Goal: Task Accomplishment & Management: Manage account settings

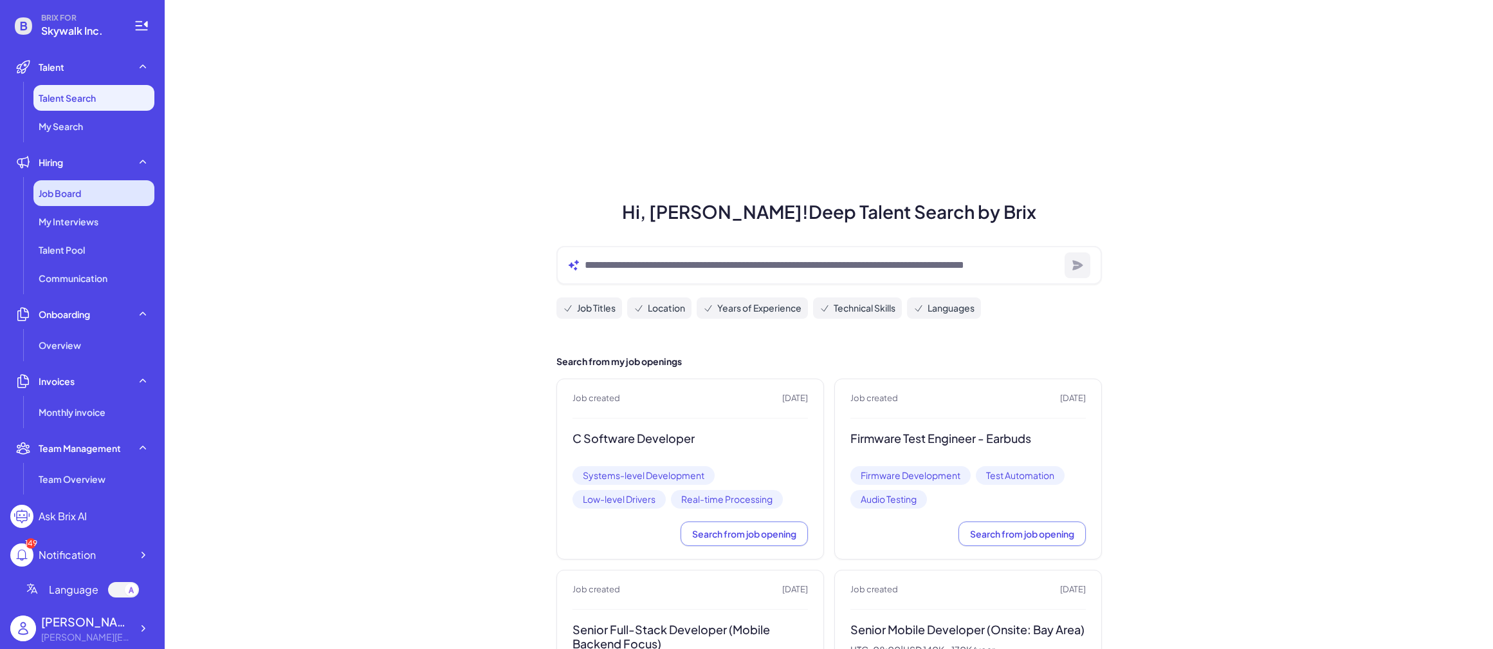
click at [62, 192] on span "Job Board" at bounding box center [60, 193] width 42 height 13
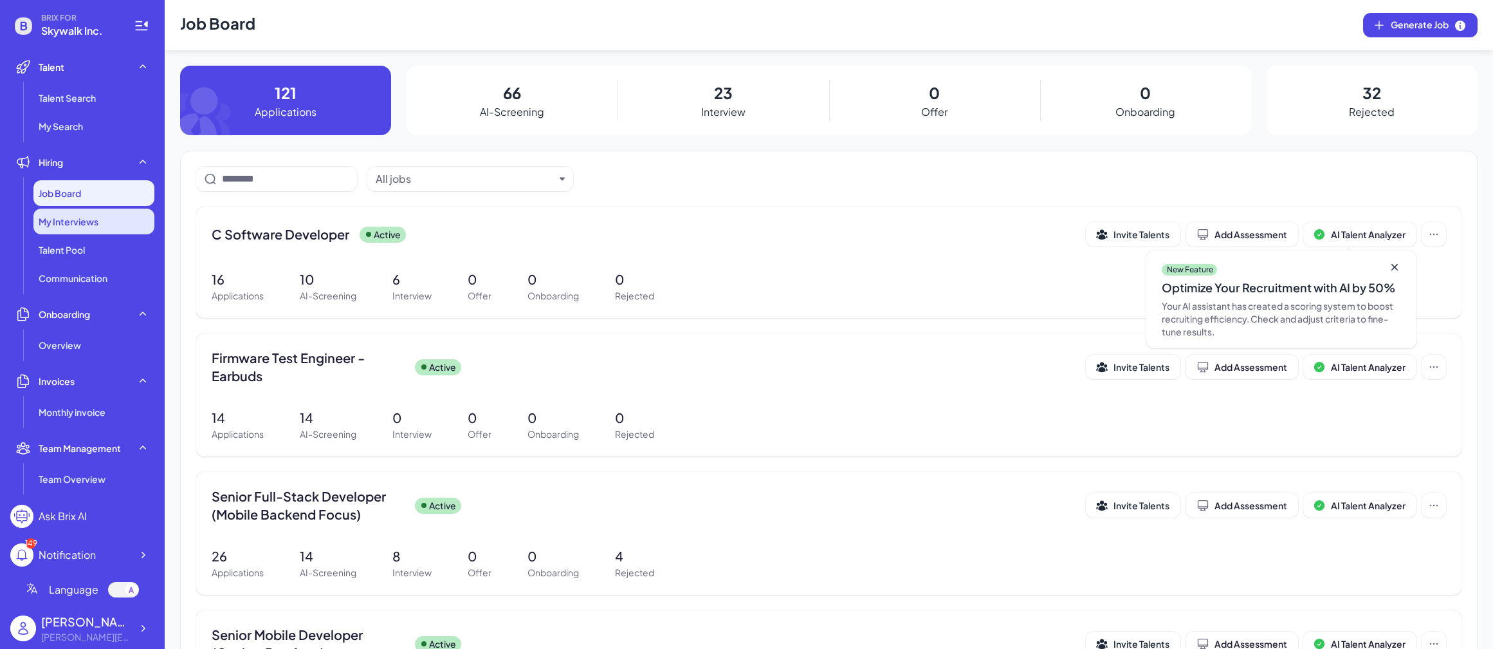
click at [88, 225] on span "My Interviews" at bounding box center [69, 221] width 60 height 13
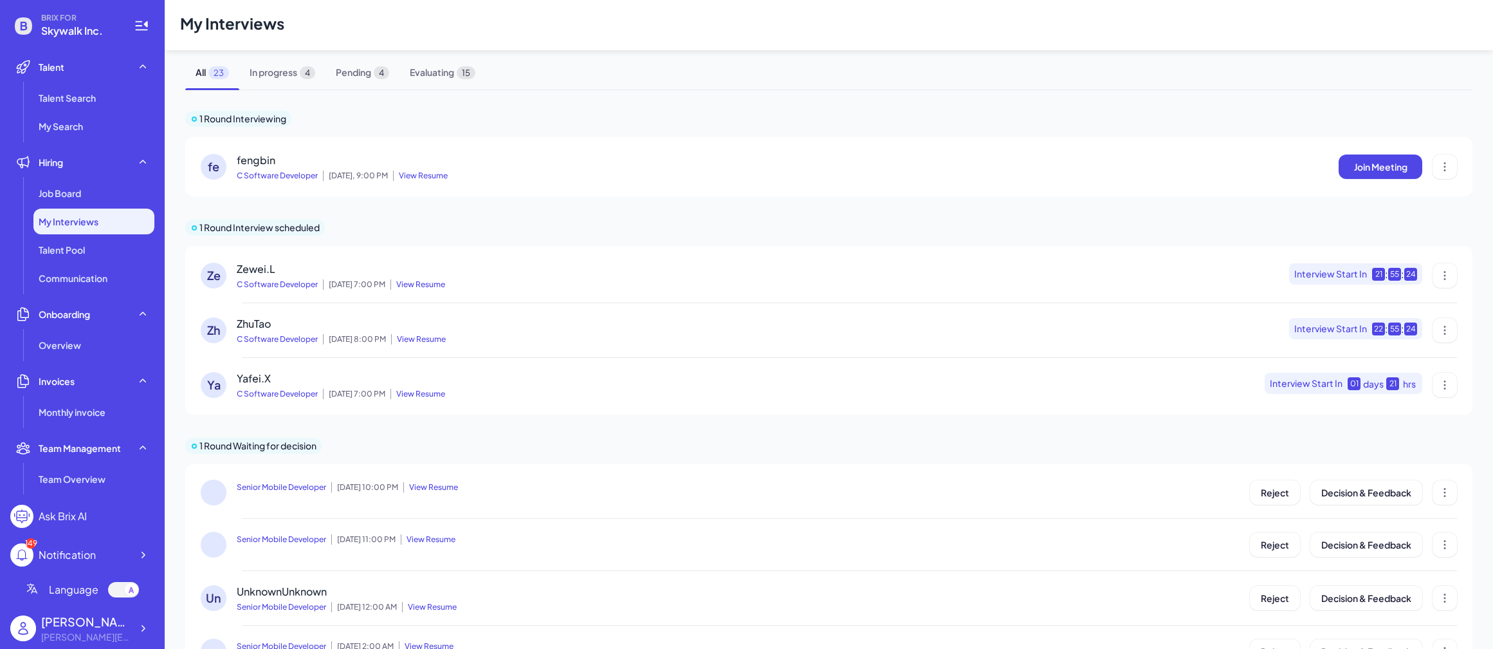
click at [345, 148] on div "fe fengbin C Software Developer [DATE], 9:00 PM View Resume Join Meeting" at bounding box center [828, 166] width 1287 height 59
click at [215, 165] on div "fe" at bounding box center [214, 167] width 26 height 26
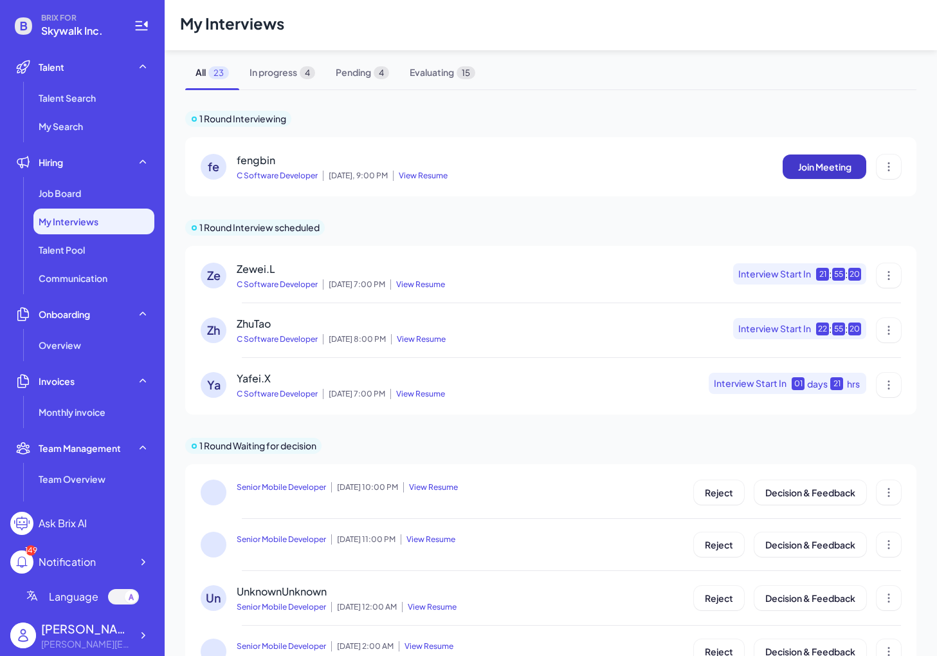
click at [829, 171] on span "Join Meeting" at bounding box center [824, 167] width 53 height 12
click at [452, 181] on div "fe fengbin C Software Developer [DATE], 9:00 PM View Resume Join Meeting" at bounding box center [551, 166] width 732 height 59
click at [429, 175] on span "View Resume" at bounding box center [420, 175] width 55 height 10
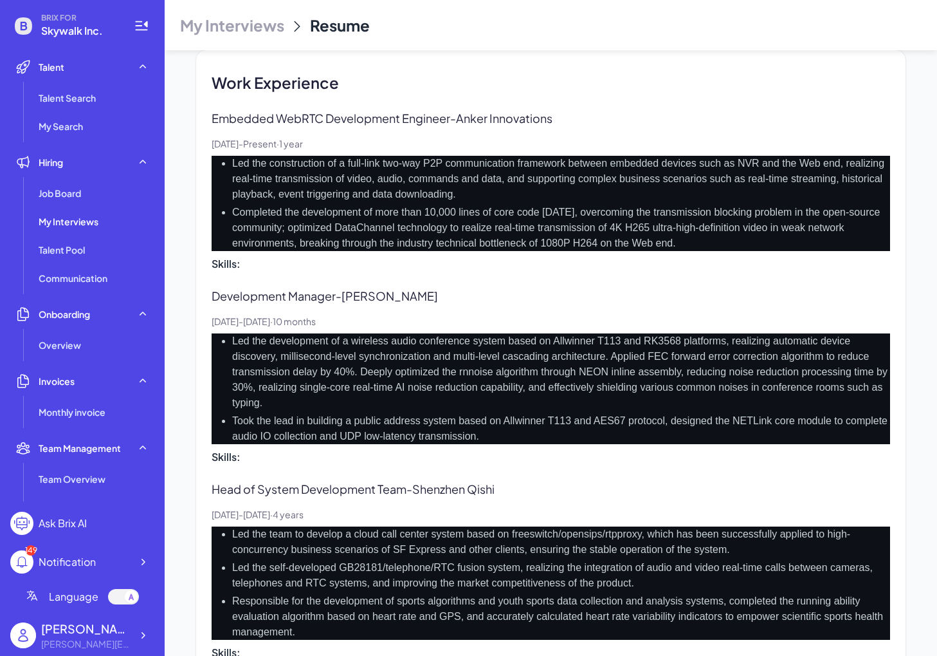
scroll to position [856, 0]
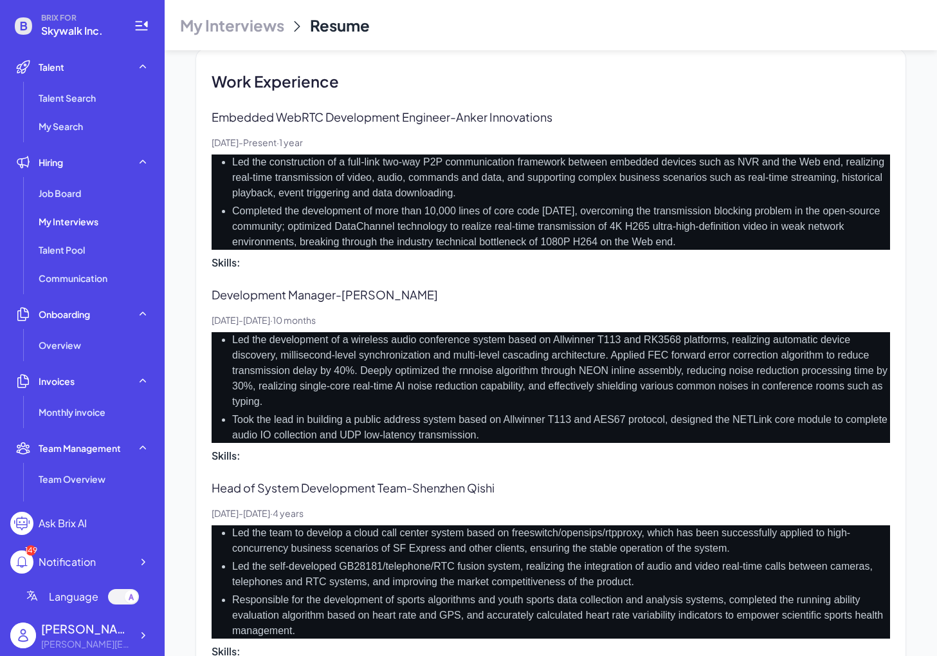
click at [732, 129] on div "Embedded WebRTC Development Engineer - Anker Innovations [DATE] - Present · 1 y…" at bounding box center [551, 189] width 679 height 162
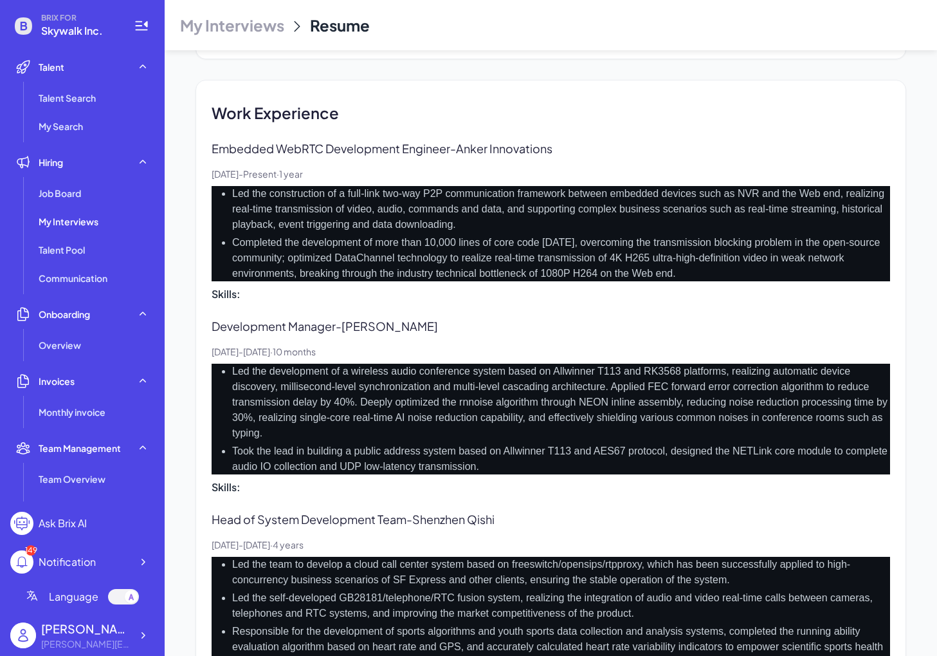
scroll to position [811, 0]
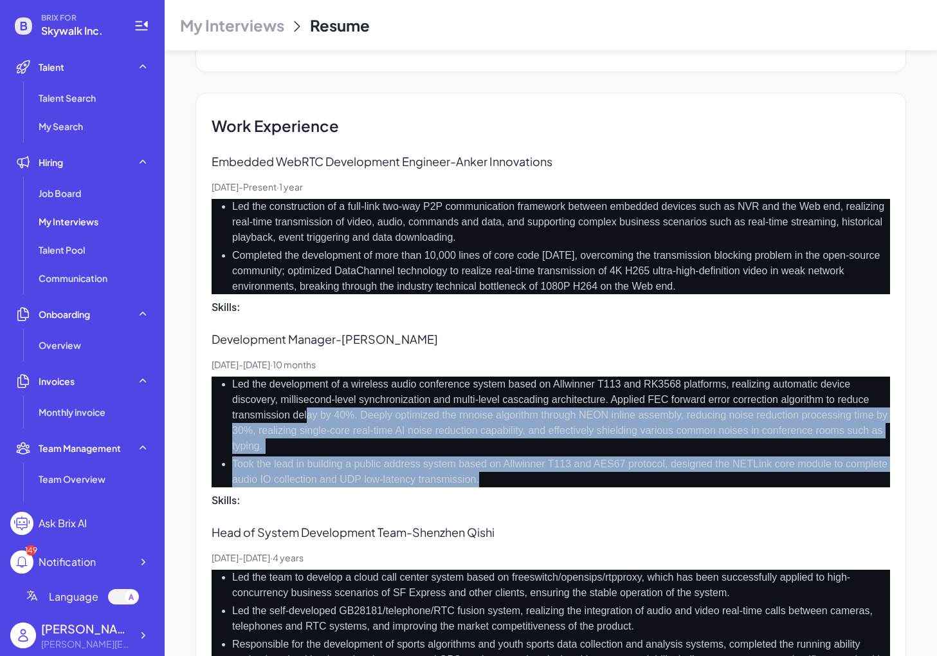
drag, startPoint x: 558, startPoint y: 488, endPoint x: 309, endPoint y: 417, distance: 259.6
click at [309, 417] on div "Development Manager - [PERSON_NAME] [DATE] - [DATE] · 10 months Led the develop…" at bounding box center [551, 419] width 679 height 178
click at [309, 417] on li "Led the development of a wireless audio conference system based on Allwinner T1…" at bounding box center [561, 414] width 658 height 77
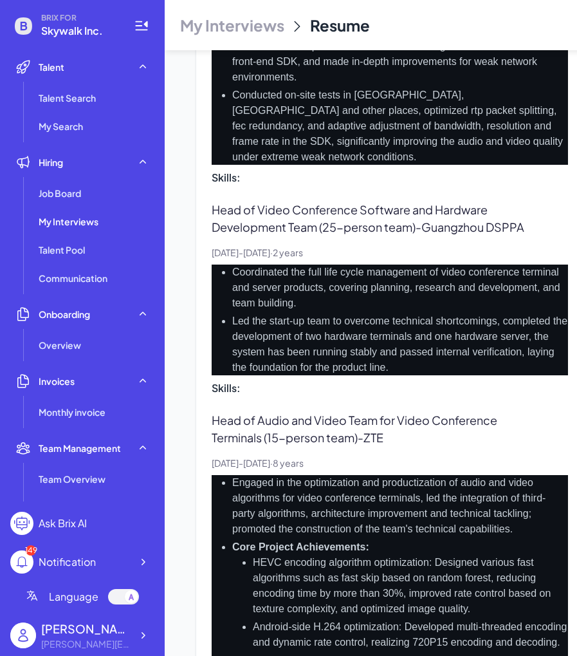
scroll to position [1916, 0]
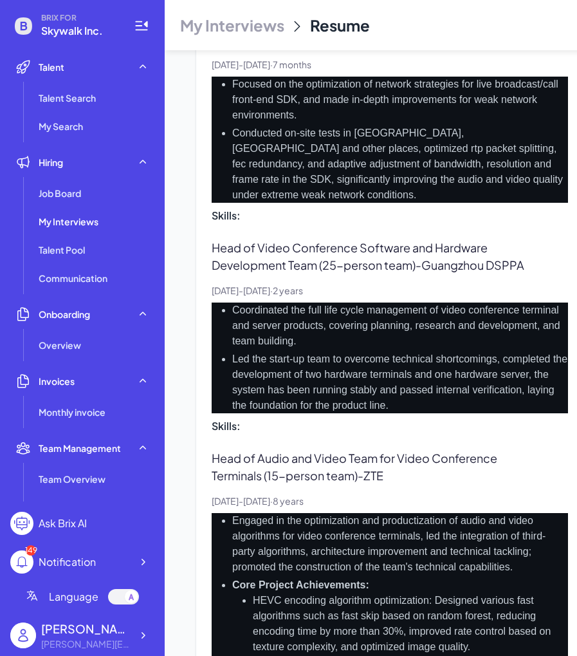
click at [480, 265] on p "Head of Video Conference Software and Hardware Development Team (25-person team…" at bounding box center [390, 256] width 356 height 35
click at [504, 264] on p "Head of Video Conference Software and Hardware Development Team (25-person team…" at bounding box center [390, 256] width 356 height 35
copy p "DSPPA"
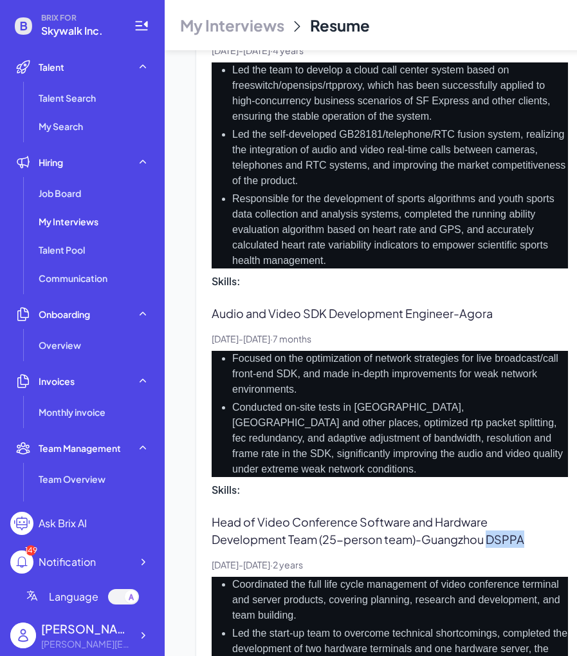
scroll to position [1639, 0]
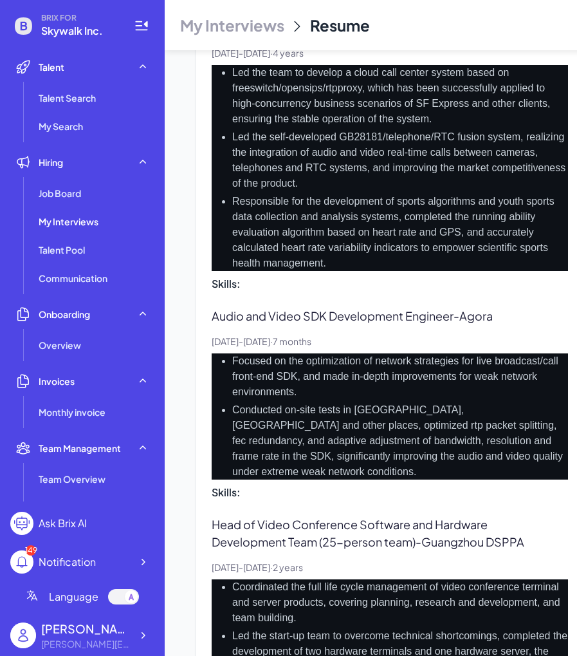
click at [493, 314] on p "Audio and Video SDK Development Engineer - Agora" at bounding box center [362, 315] width 300 height 17
copy p "Agora"
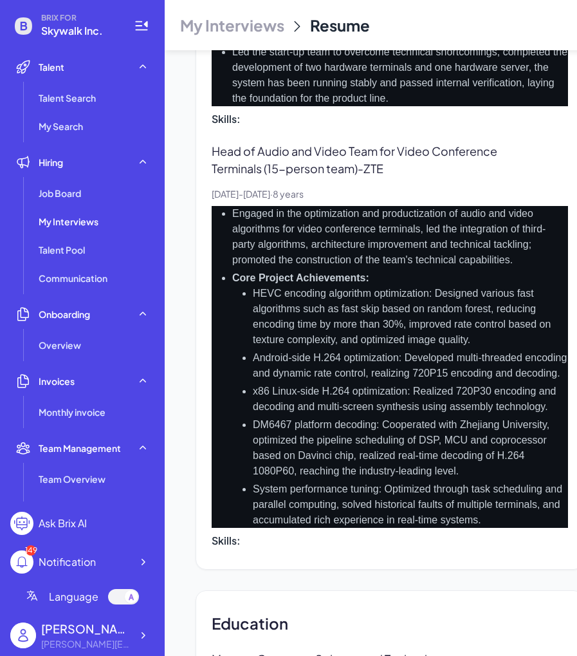
scroll to position [2222, 0]
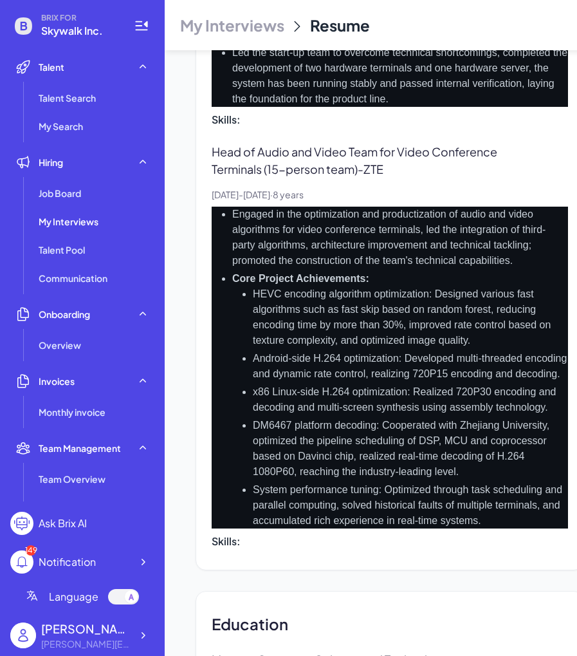
click at [279, 439] on li "DM6467 platform decoding: Cooperated with Zhejiang University, optimized the pi…" at bounding box center [410, 449] width 315 height 62
copy li "DM6467"
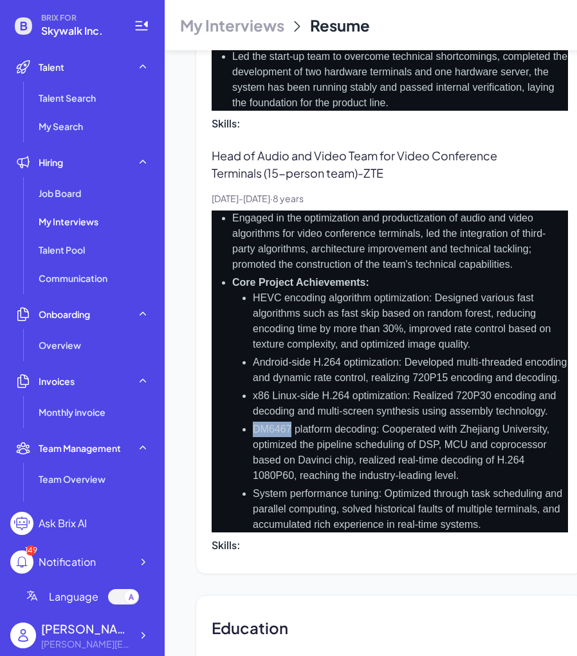
scroll to position [2235, 0]
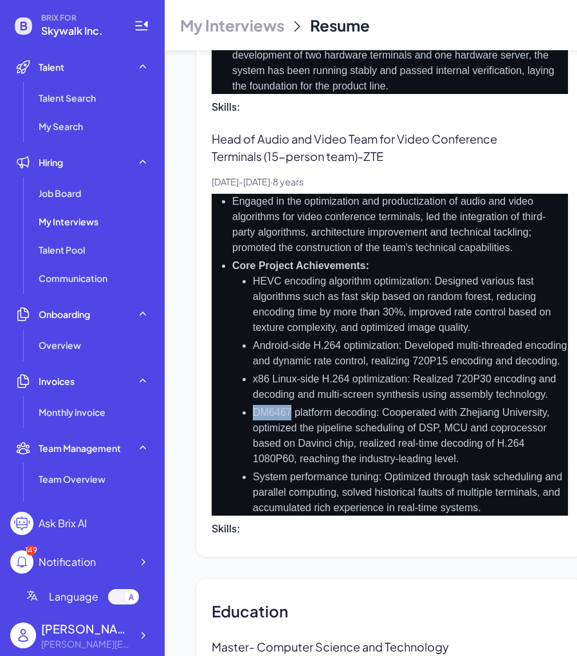
click at [439, 208] on li "Engaged in the optimization and productization of audio and video algorithms fo…" at bounding box center [400, 225] width 336 height 62
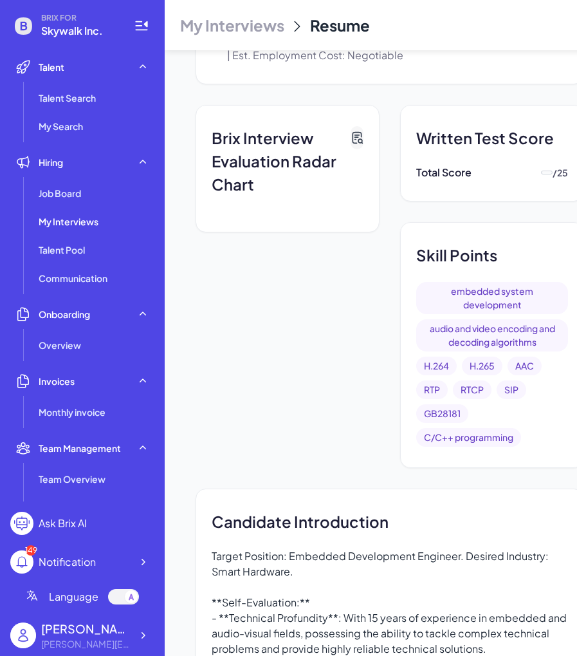
scroll to position [0, 0]
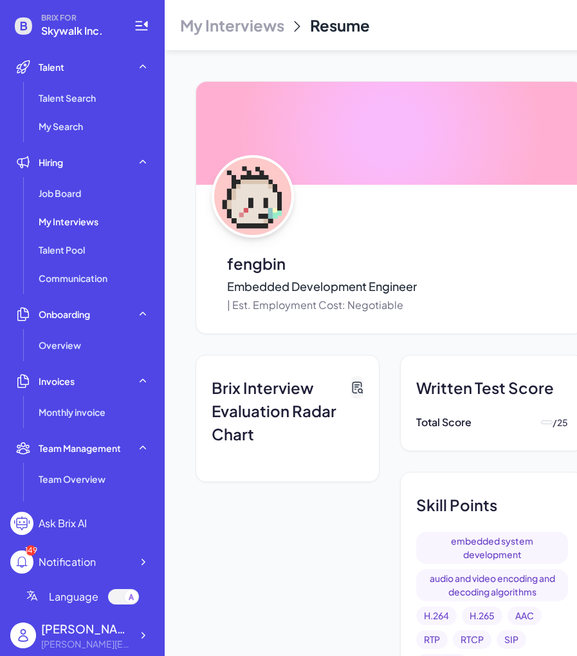
click at [273, 259] on p "fengbin" at bounding box center [322, 263] width 190 height 23
copy p "fengbin"
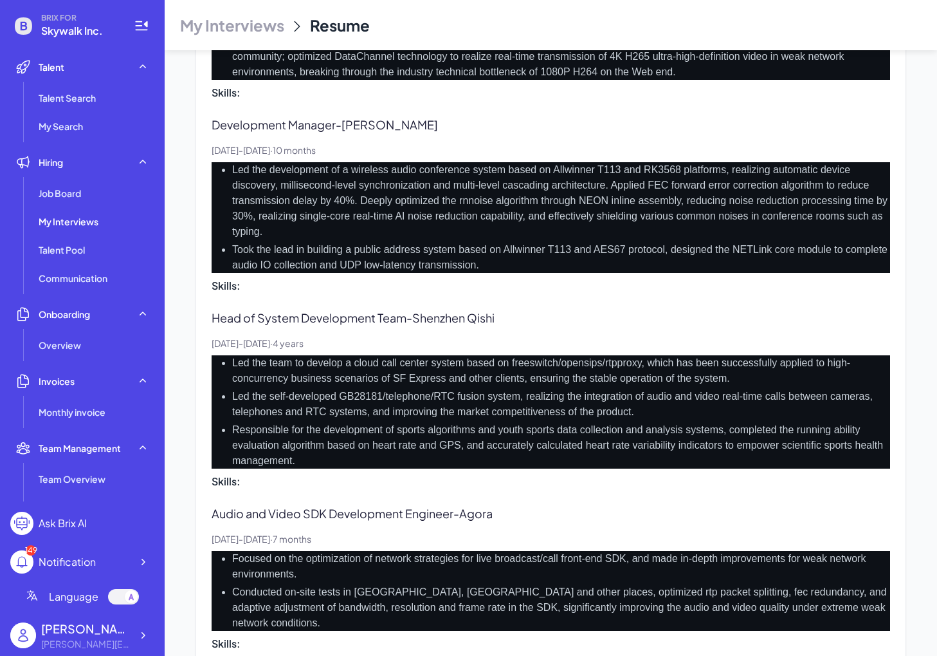
scroll to position [1029, 0]
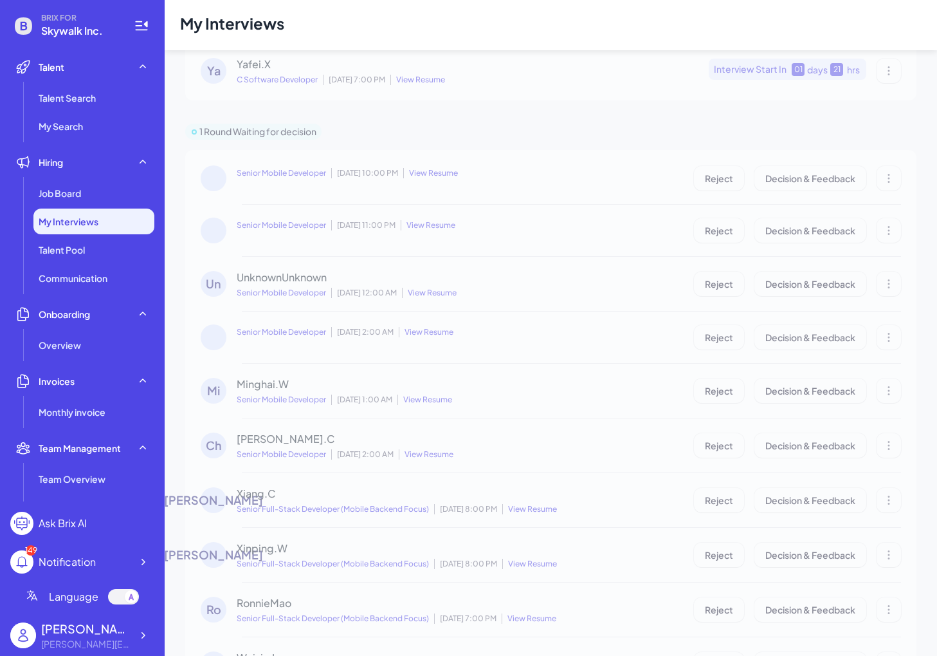
scroll to position [321, 0]
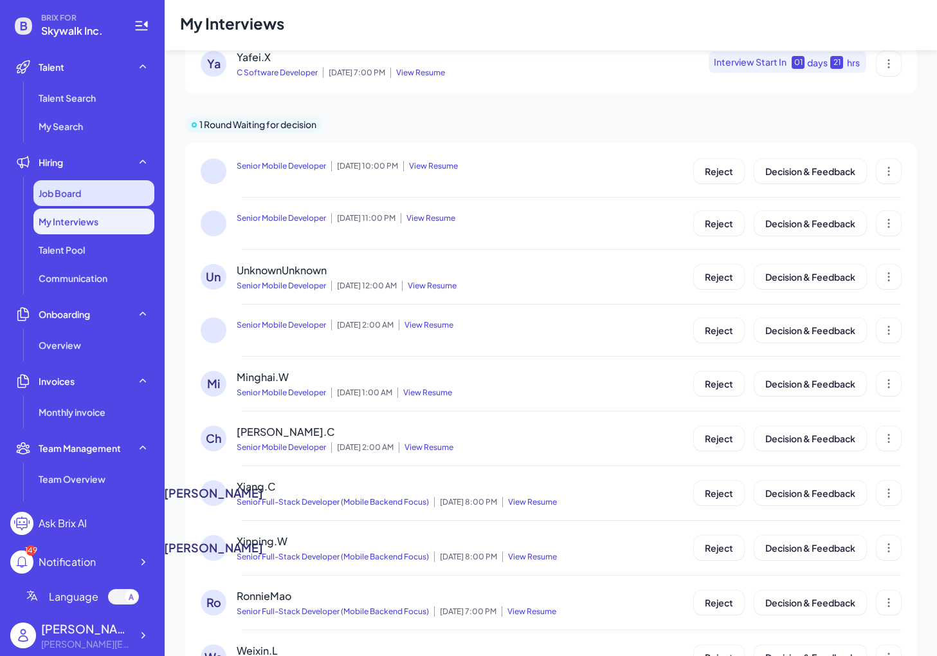
click at [120, 200] on div "Job Board" at bounding box center [93, 193] width 121 height 26
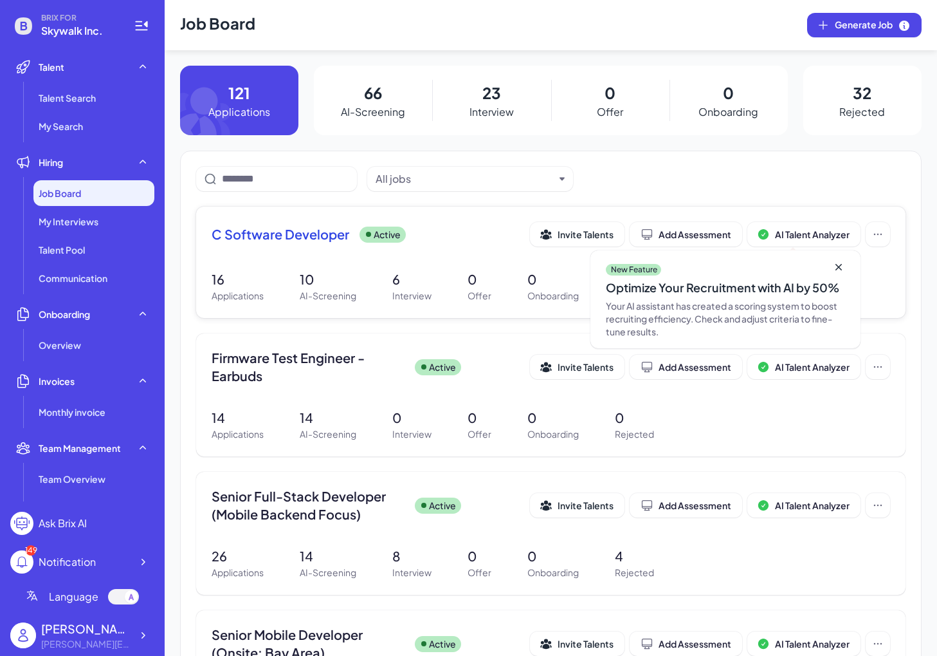
click at [308, 234] on span "C Software Developer" at bounding box center [281, 234] width 138 height 18
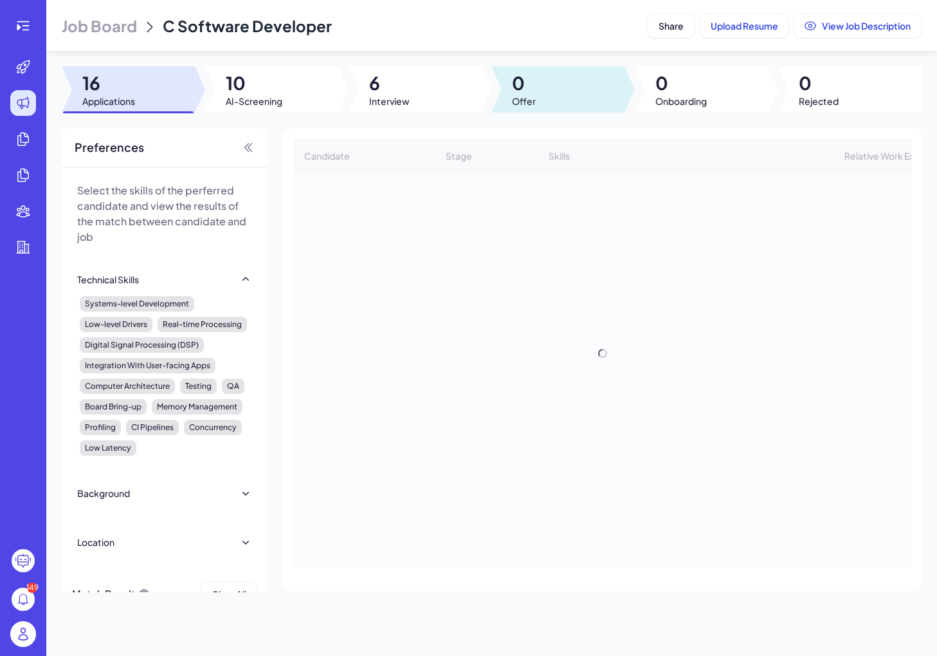
click at [430, 93] on div at bounding box center [415, 89] width 133 height 46
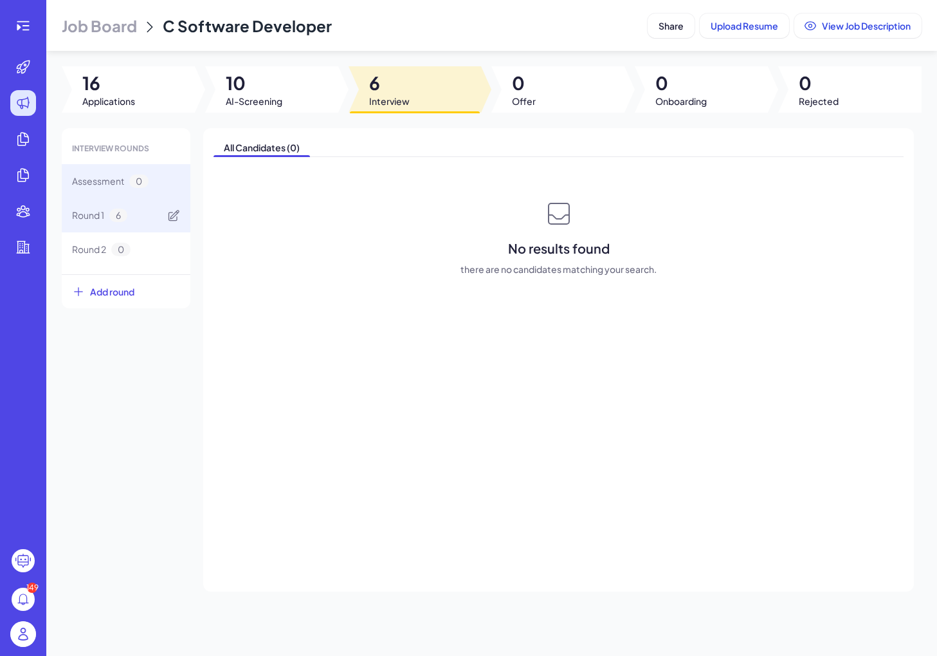
click at [118, 217] on span "6" at bounding box center [118, 215] width 18 height 14
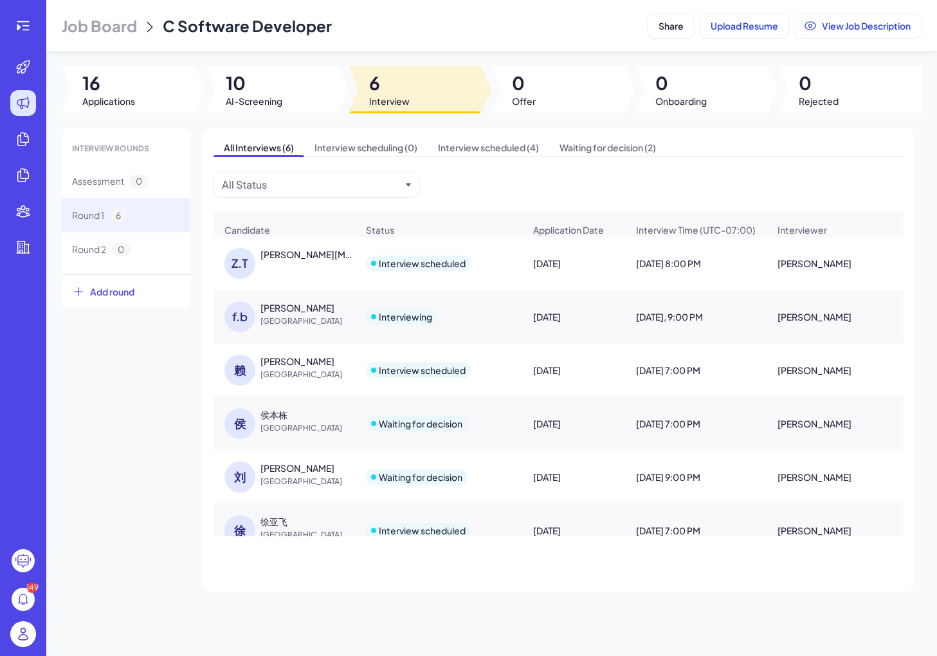
click at [230, 304] on div "f.b" at bounding box center [240, 316] width 31 height 31
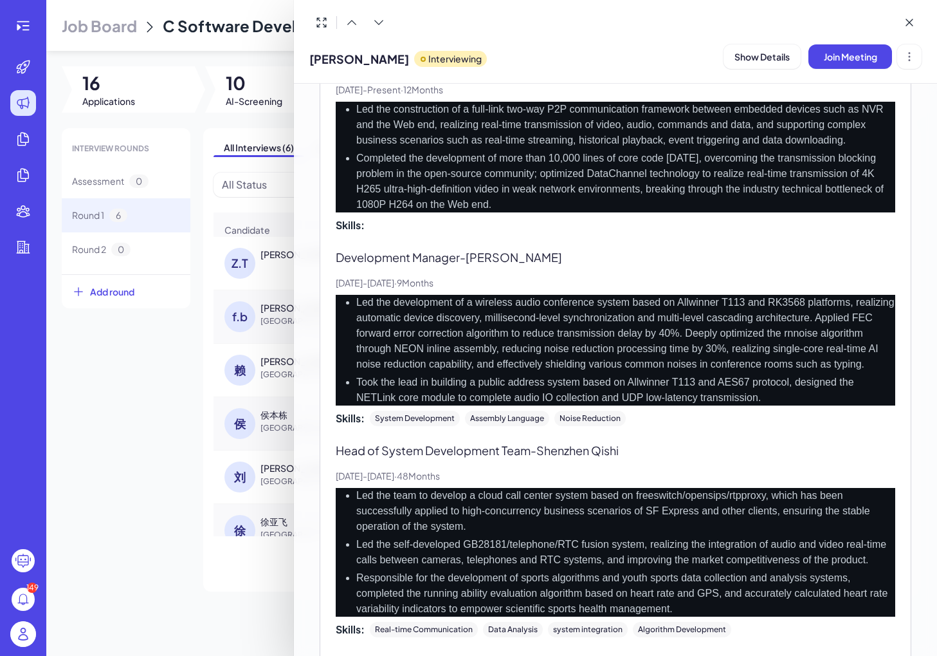
scroll to position [847, 0]
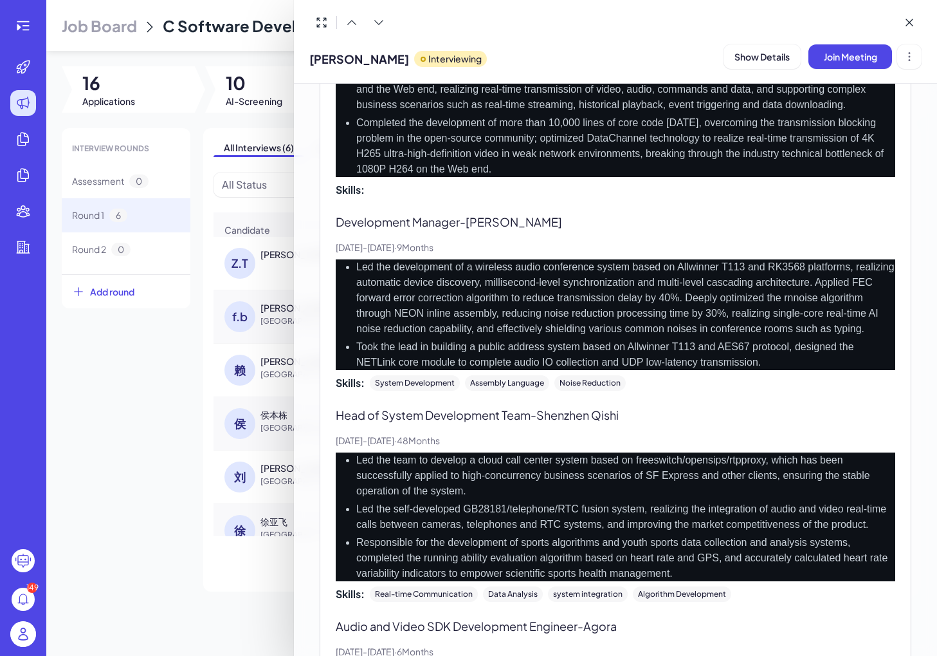
click at [265, 359] on div at bounding box center [468, 328] width 937 height 656
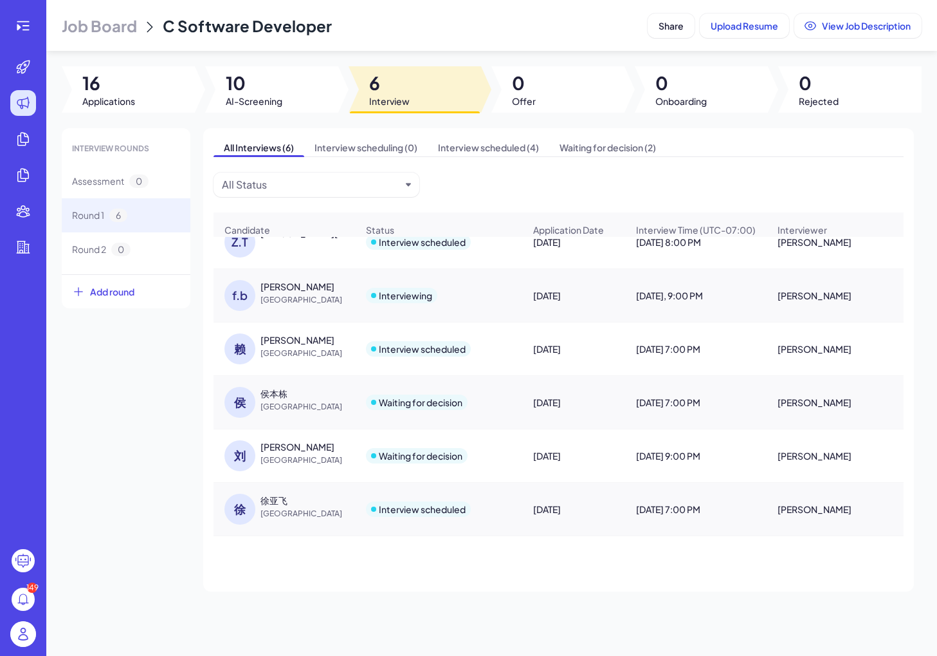
scroll to position [0, 0]
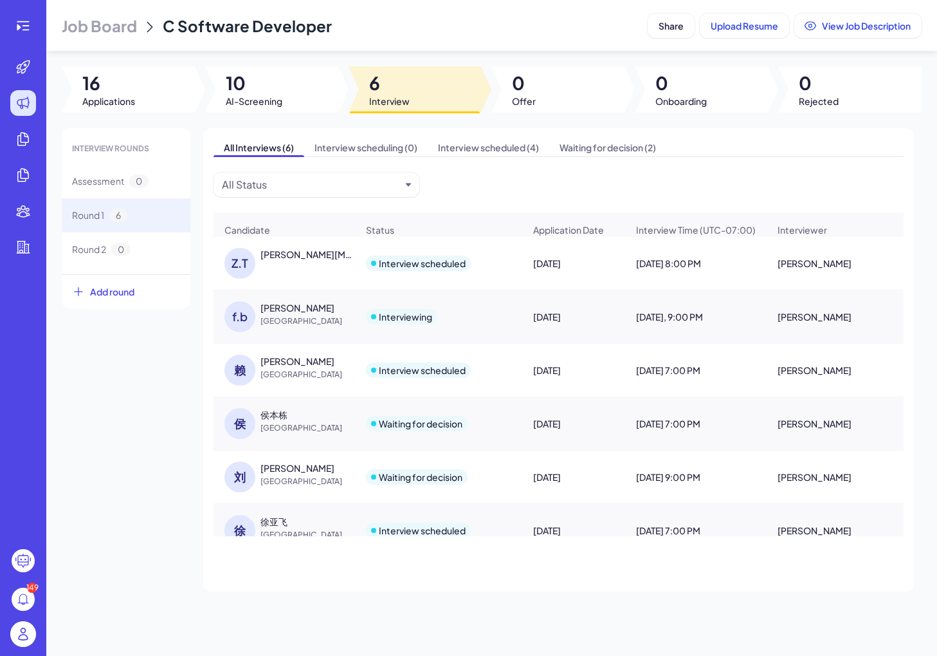
click at [263, 255] on div "[PERSON_NAME][MEDICAL_DATA]" at bounding box center [308, 254] width 95 height 13
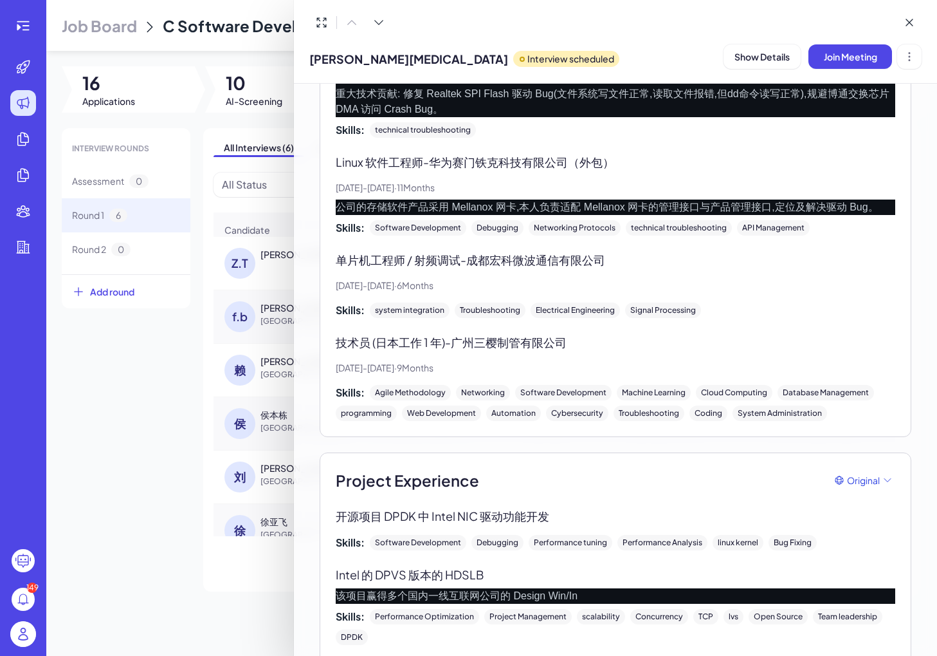
scroll to position [1147, 0]
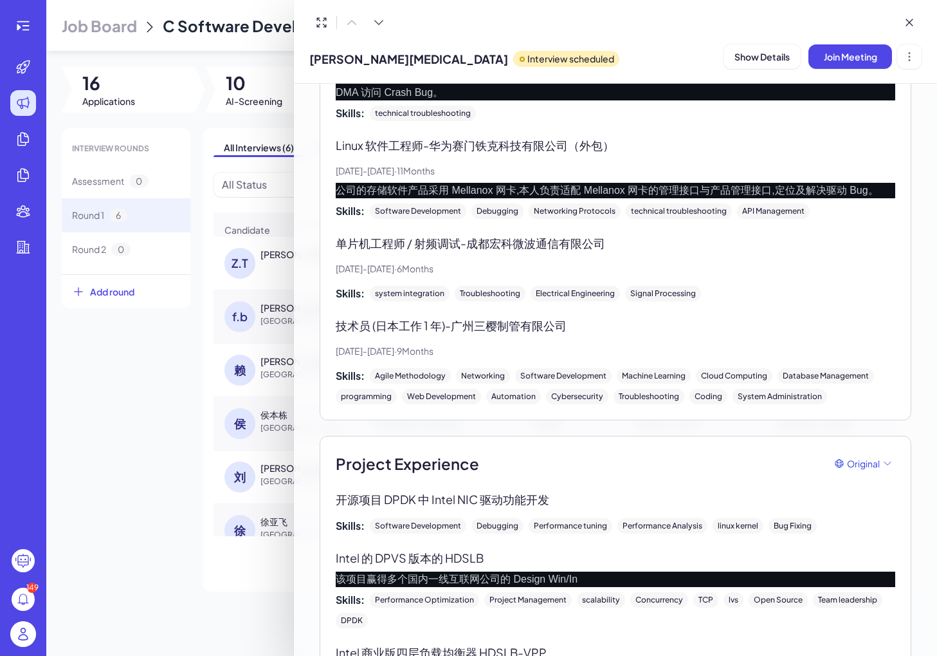
click at [189, 425] on div at bounding box center [468, 328] width 937 height 656
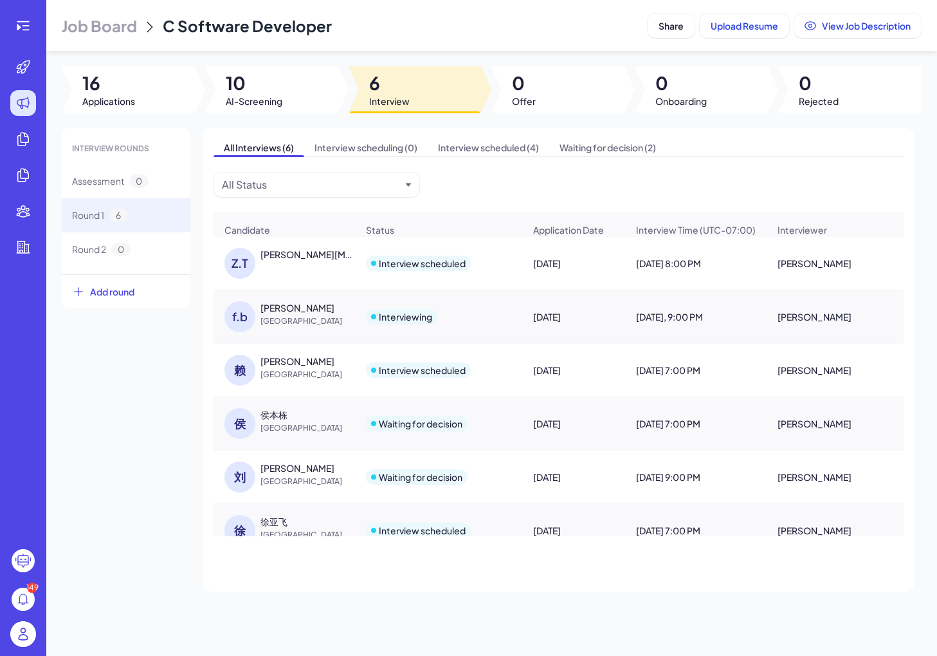
click at [232, 428] on div "侯" at bounding box center [240, 423] width 31 height 31
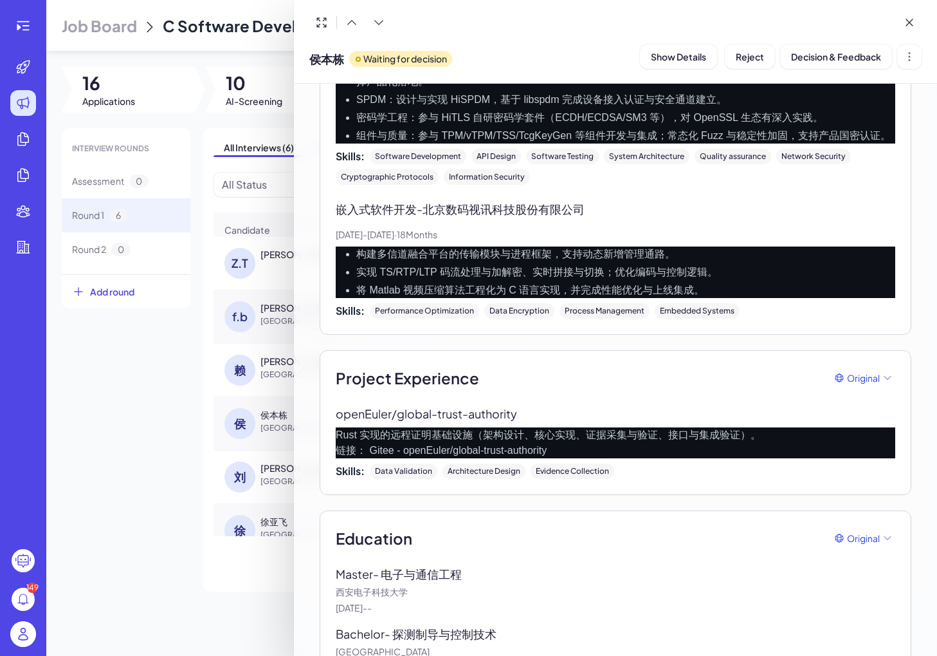
scroll to position [562, 0]
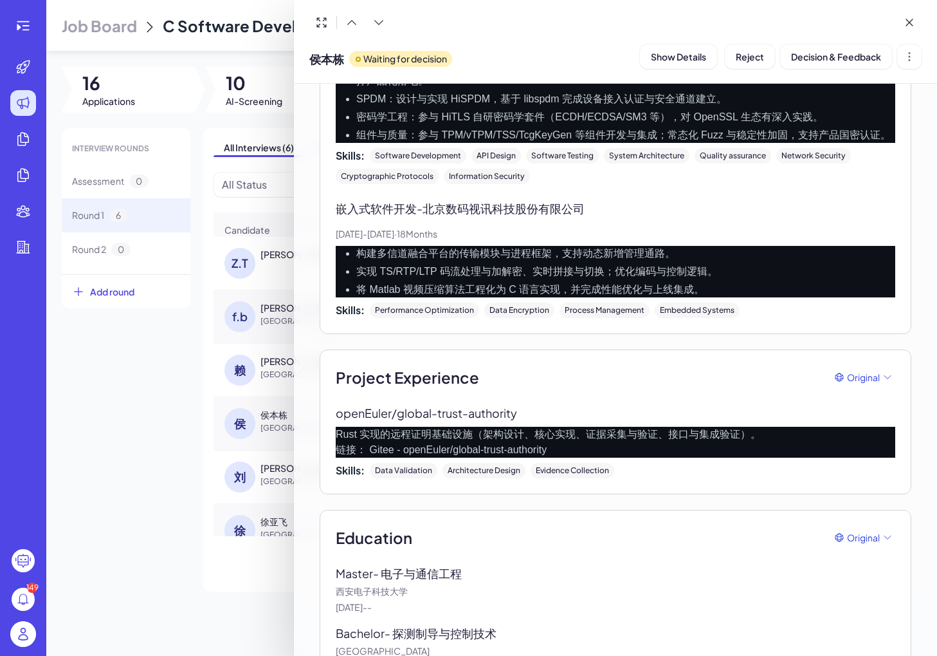
click at [177, 495] on div at bounding box center [468, 328] width 937 height 656
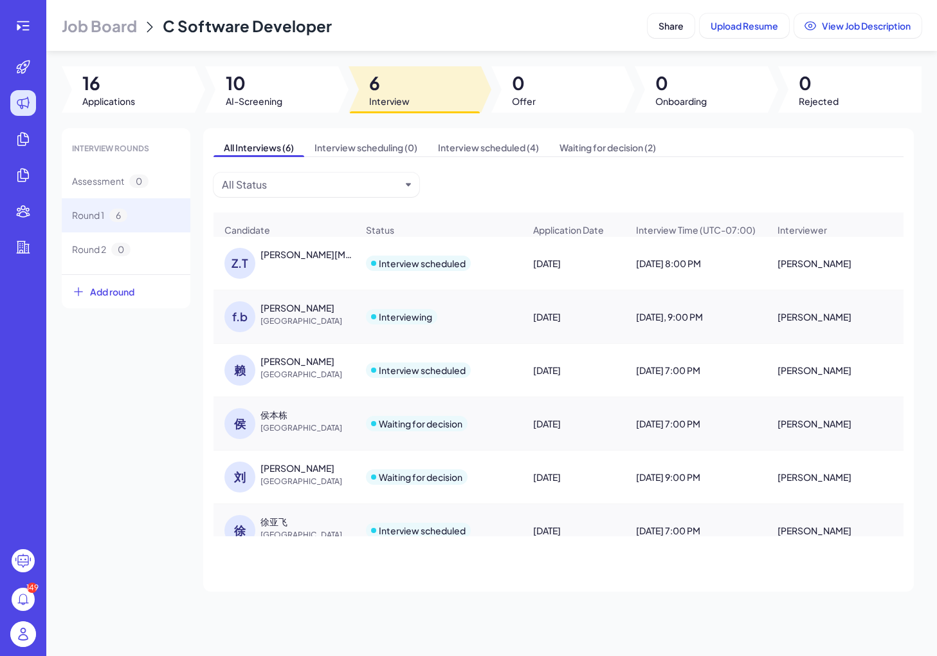
scroll to position [21, 0]
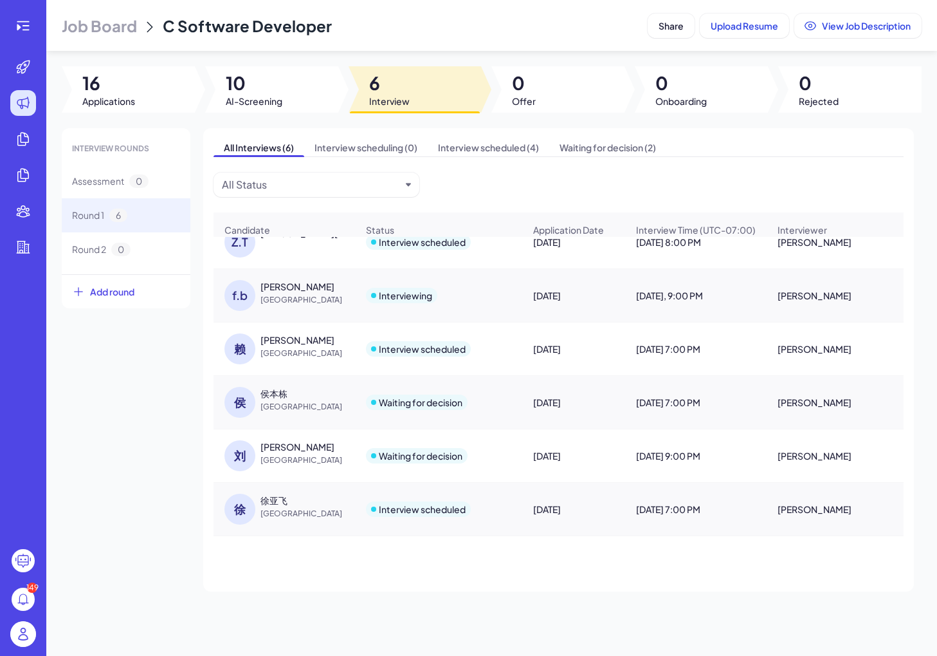
click at [235, 519] on div "徐" at bounding box center [240, 508] width 31 height 31
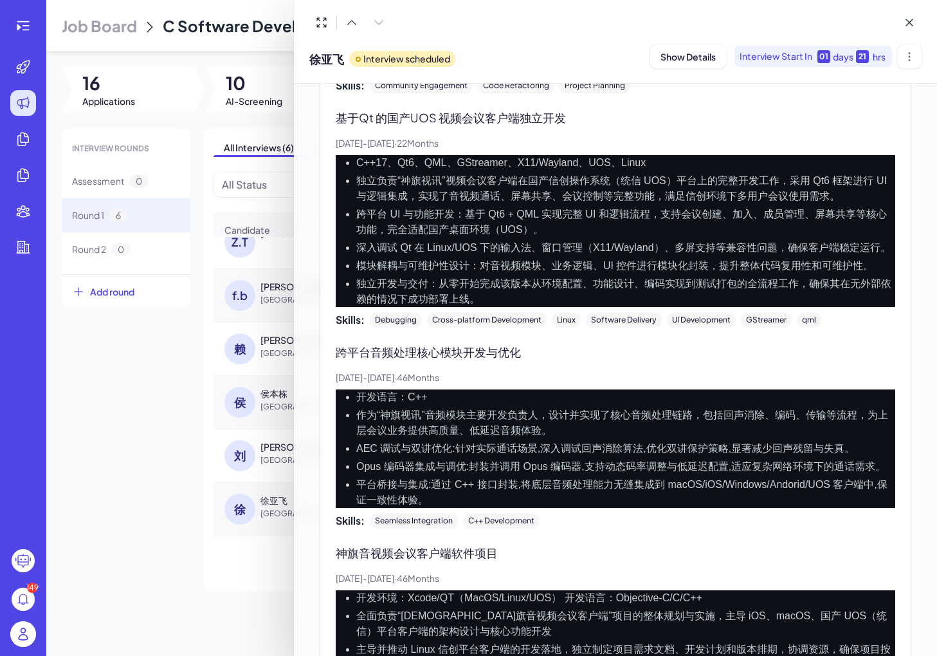
scroll to position [1306, 0]
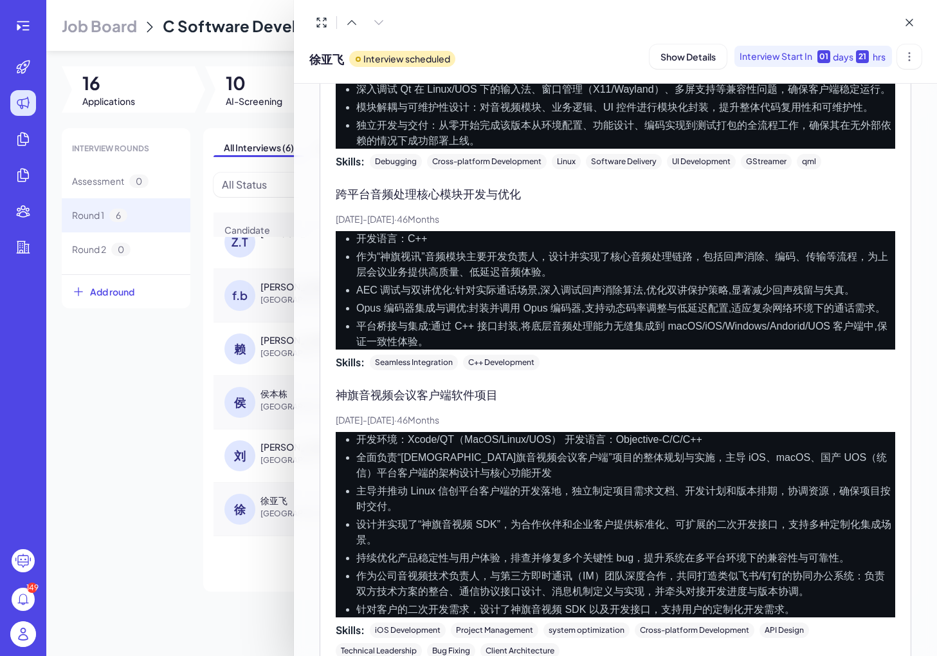
click at [205, 530] on div at bounding box center [468, 328] width 937 height 656
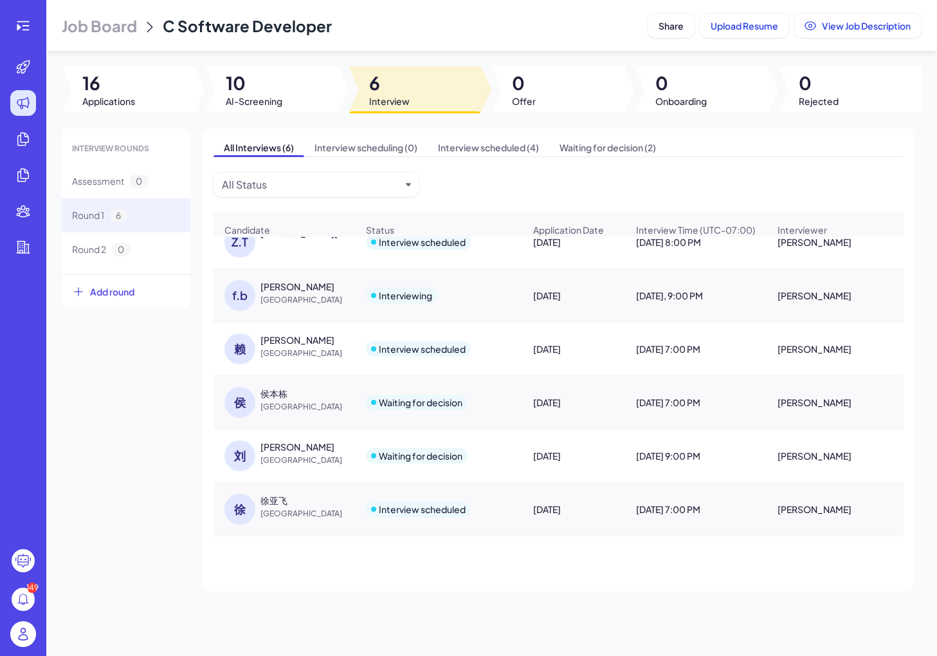
scroll to position [0, 0]
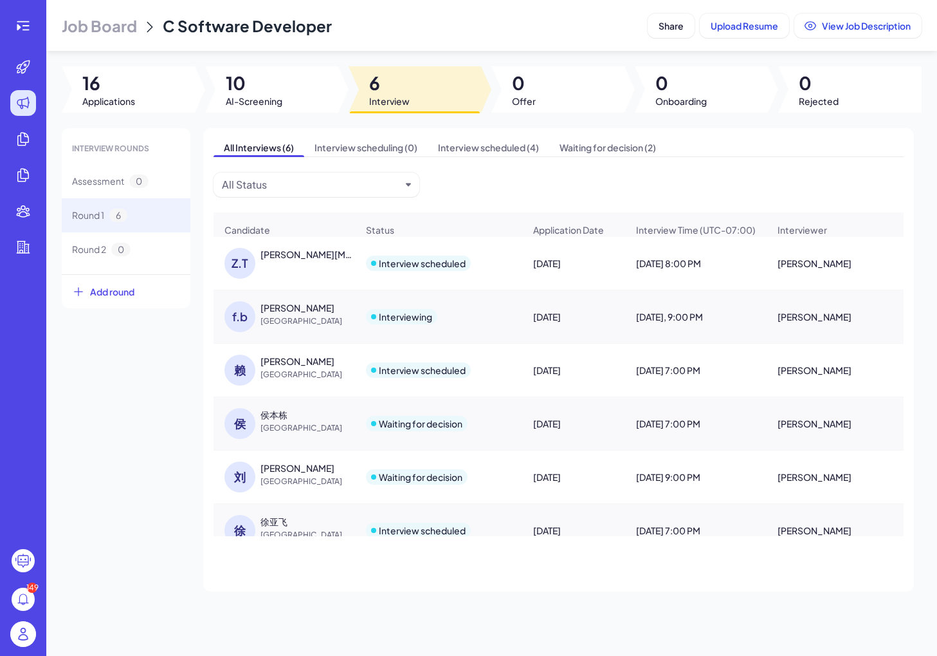
click at [284, 308] on div "[PERSON_NAME]" at bounding box center [298, 307] width 74 height 13
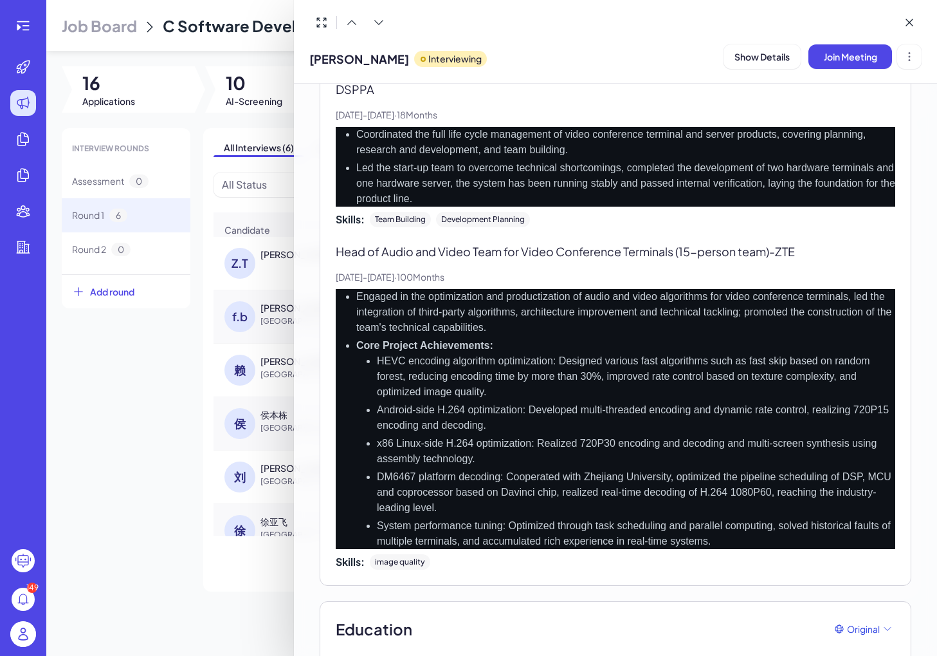
scroll to position [1690, 0]
